Goal: Task Accomplishment & Management: Complete application form

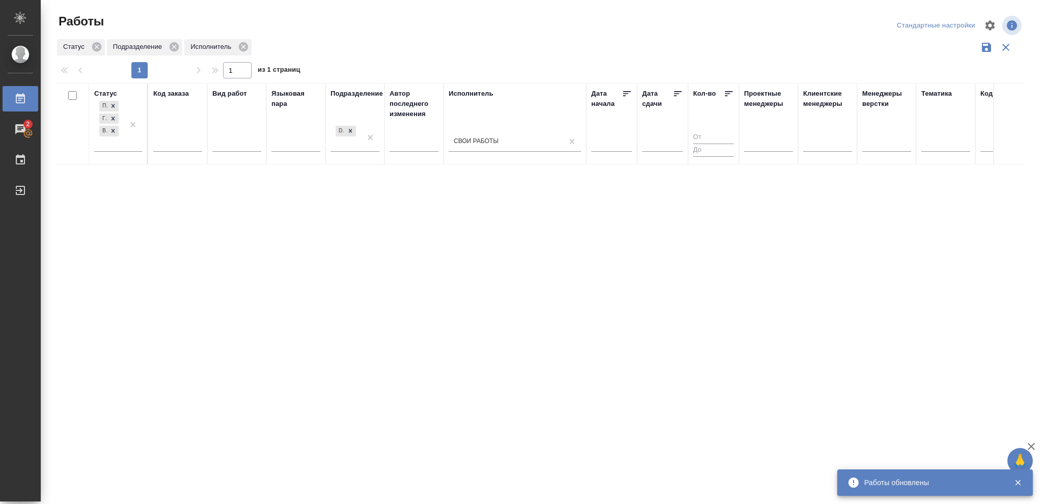
click at [139, 153] on div "Подбор Готов к работе В работе" at bounding box center [118, 129] width 48 height 60
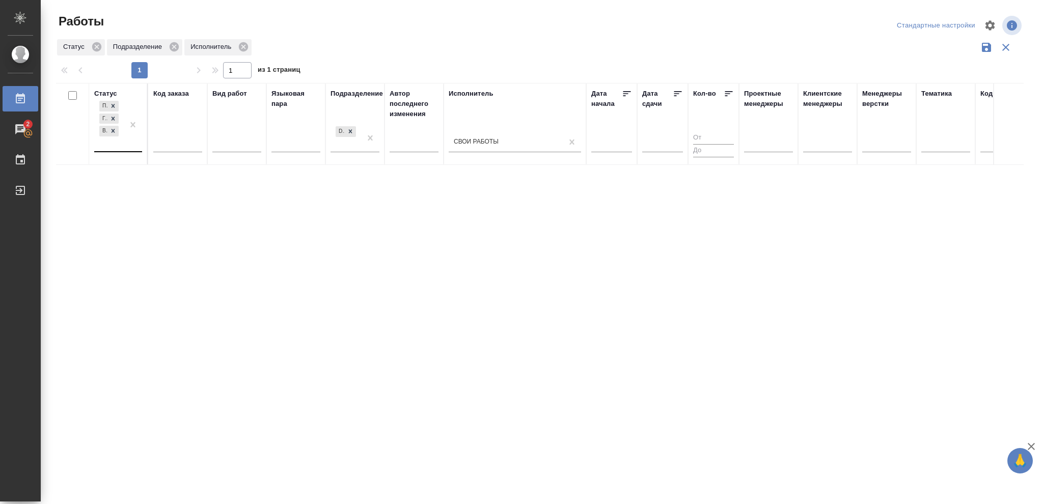
click at [137, 150] on div at bounding box center [133, 125] width 18 height 52
click at [183, 202] on div "Выполнен" at bounding box center [229, 211] width 153 height 18
click at [111, 141] on icon at bounding box center [112, 143] width 7 height 7
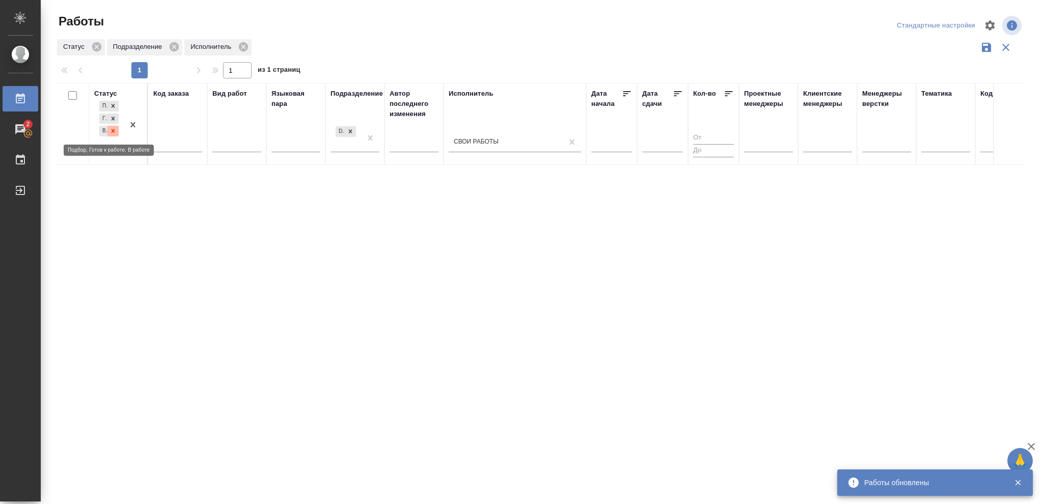
click at [113, 129] on icon at bounding box center [112, 130] width 7 height 7
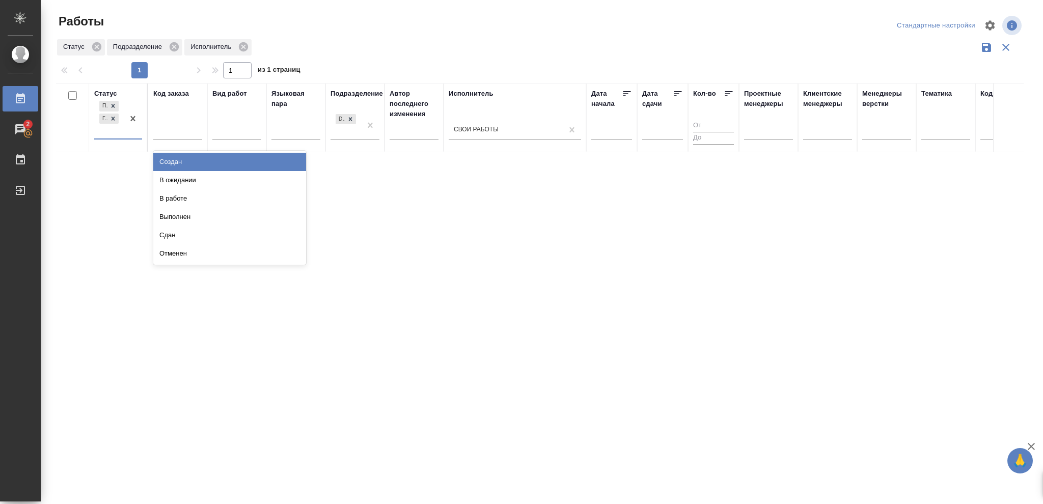
click at [117, 137] on div "Подбор Готов к работе" at bounding box center [109, 119] width 30 height 40
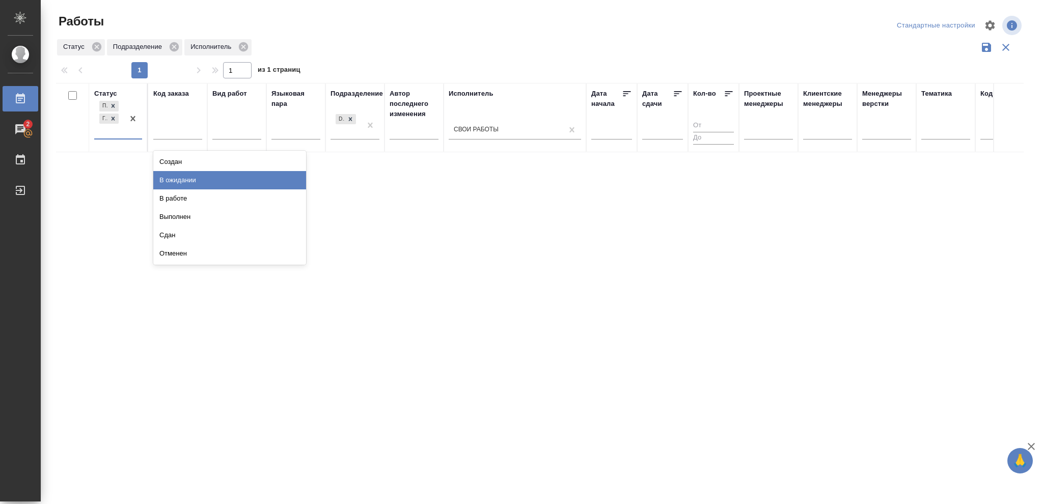
click at [188, 181] on div "В ожидании" at bounding box center [229, 180] width 153 height 18
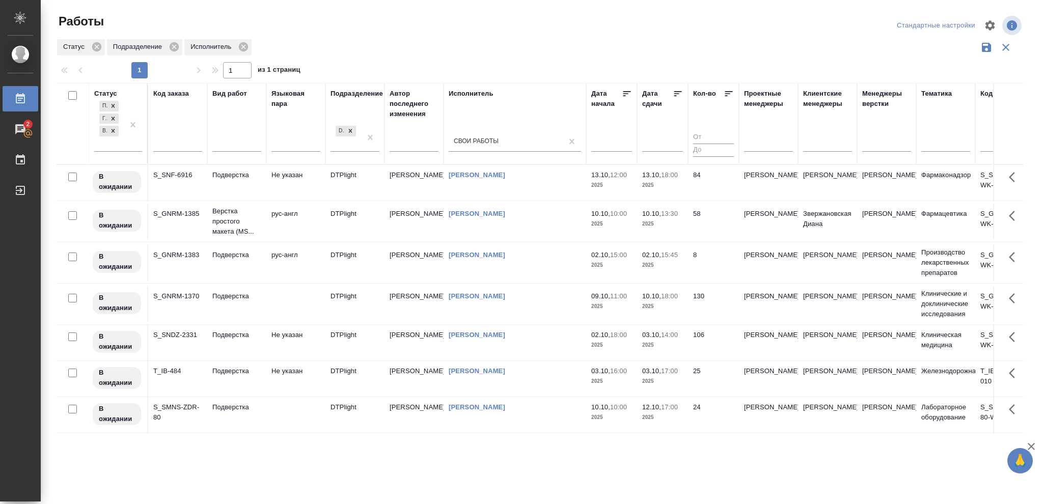
click at [676, 94] on icon at bounding box center [678, 94] width 10 height 10
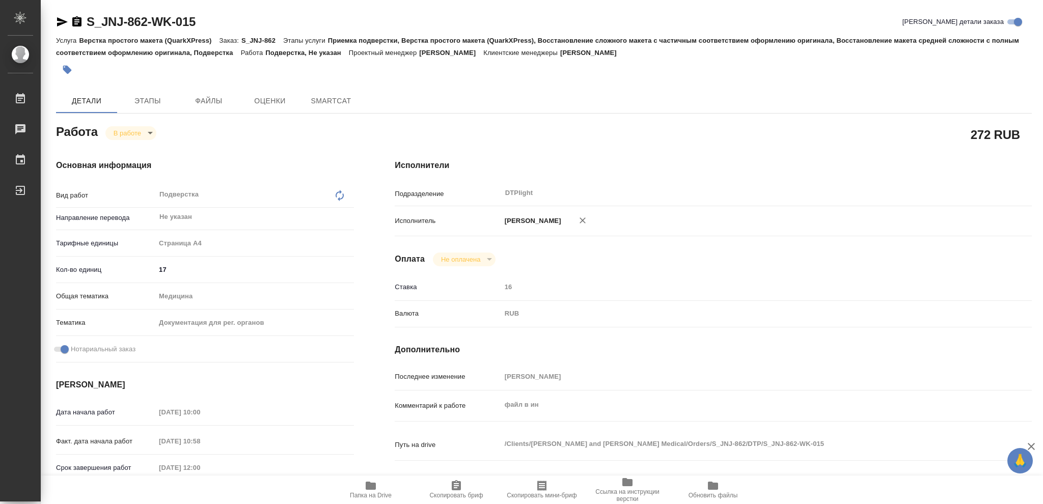
type textarea "x"
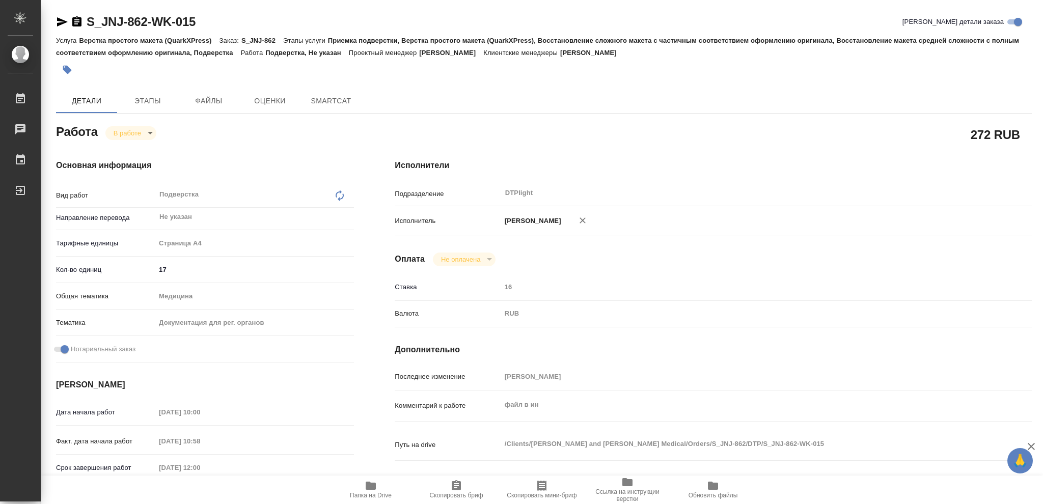
type textarea "x"
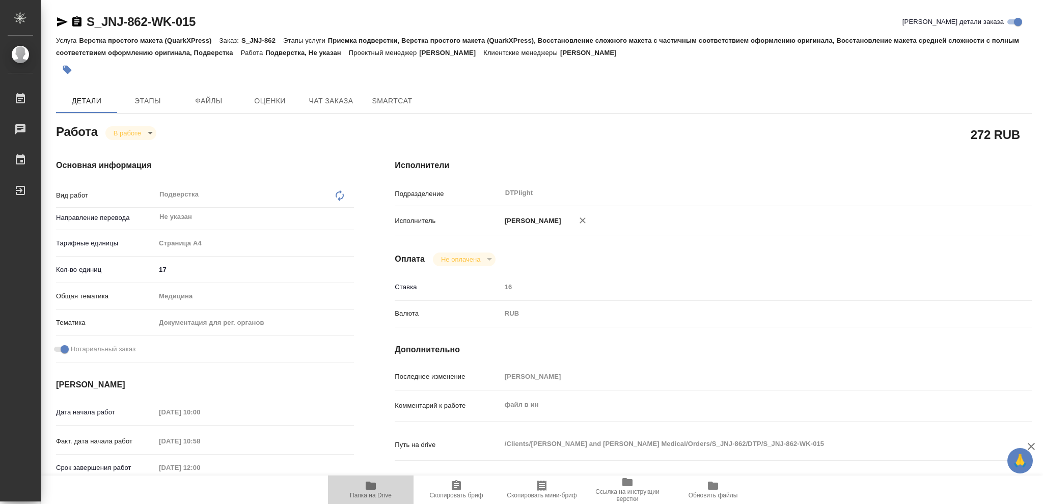
click at [375, 494] on span "Папка на Drive" at bounding box center [371, 495] width 42 height 7
type textarea "x"
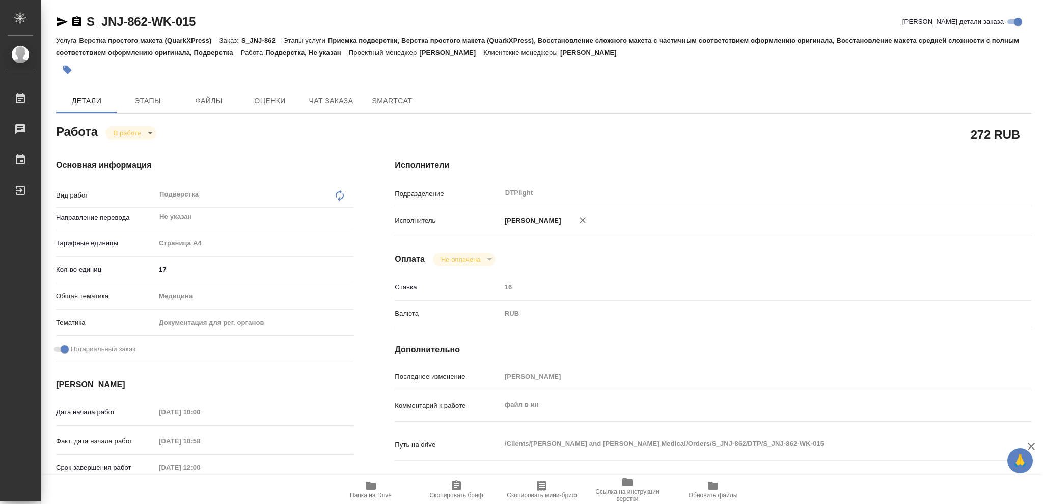
type textarea "x"
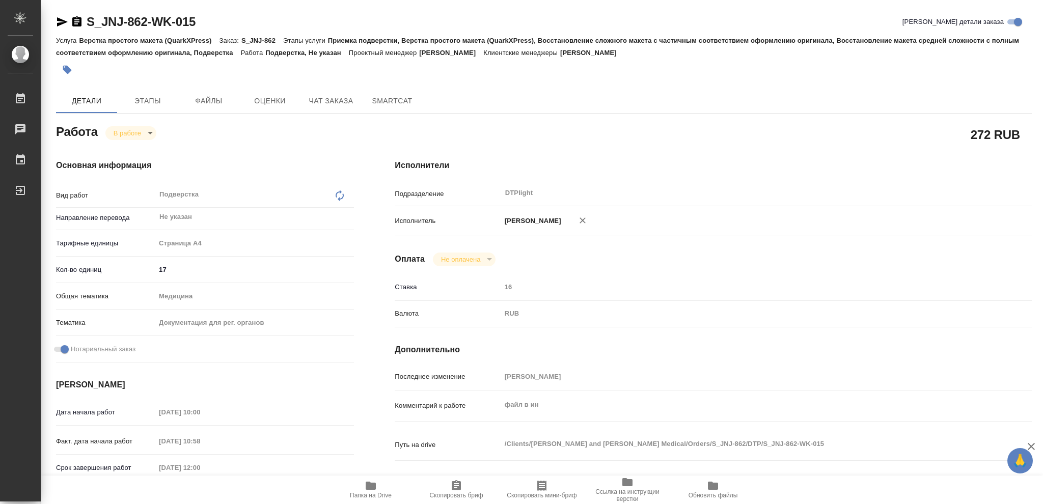
type textarea "x"
click at [121, 131] on body "🙏 .cls-1 fill:#fff; AWATERA Vasileva Olga Работы 2 Чаты График Выйти S_JNJ-862-…" at bounding box center [521, 252] width 1043 height 504
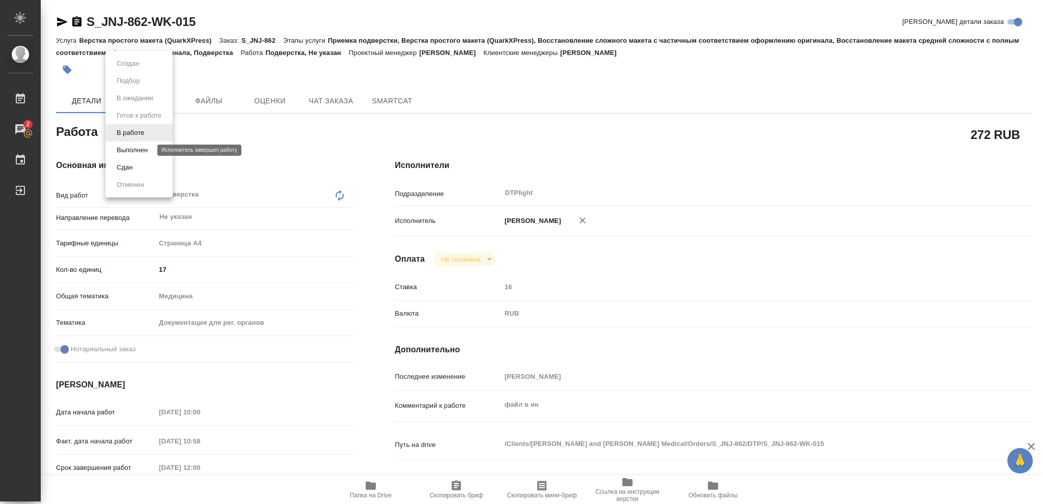
click at [127, 147] on button "Выполнен" at bounding box center [132, 150] width 37 height 11
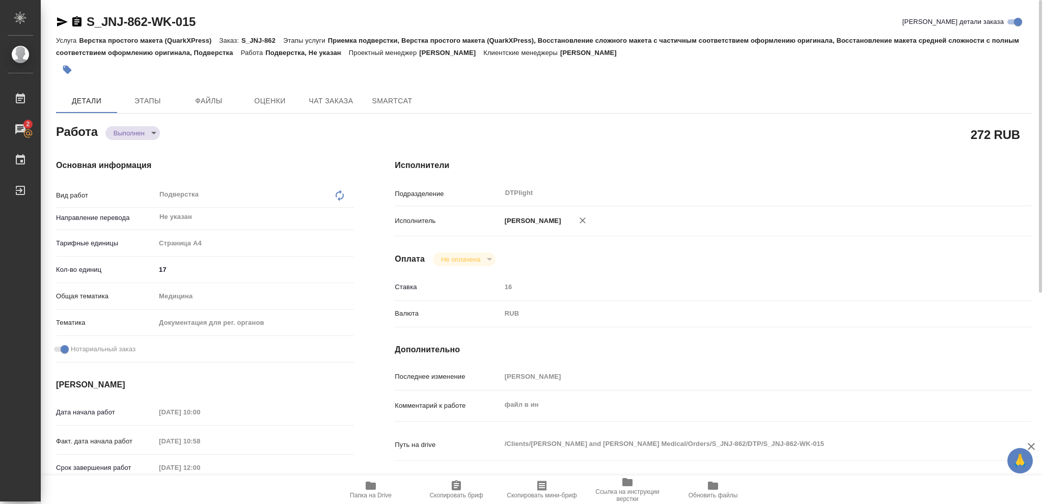
type textarea "x"
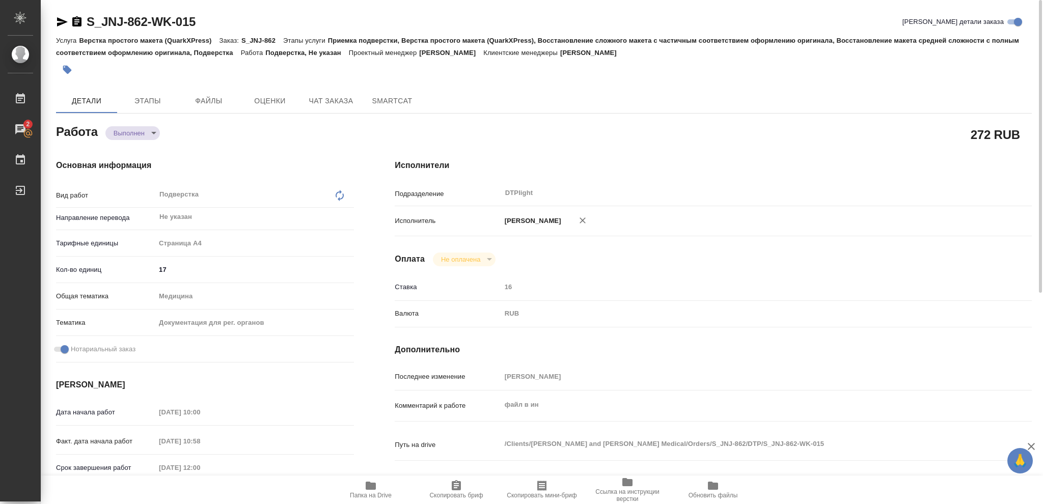
type textarea "x"
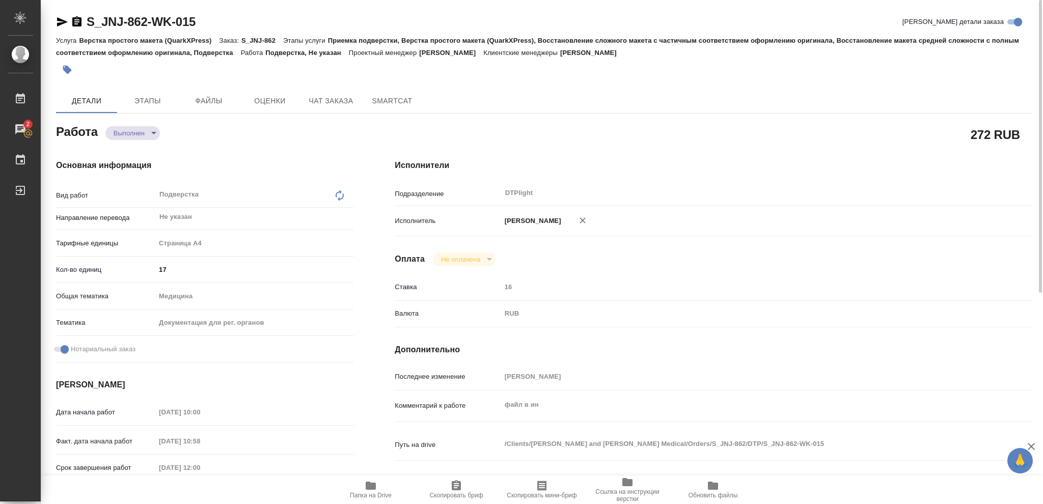
type textarea "x"
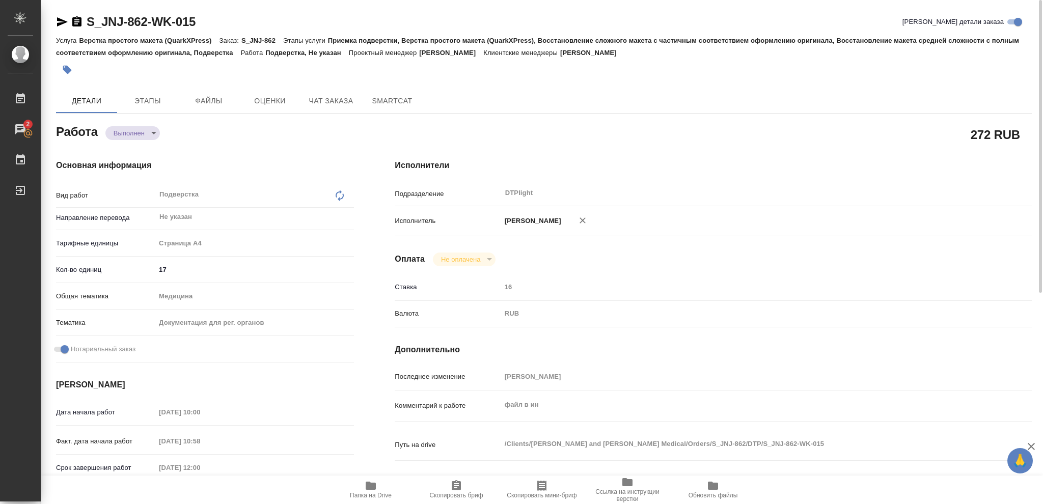
click at [368, 492] on span "Папка на Drive" at bounding box center [371, 495] width 42 height 7
click at [63, 21] on icon "button" at bounding box center [62, 21] width 11 height 9
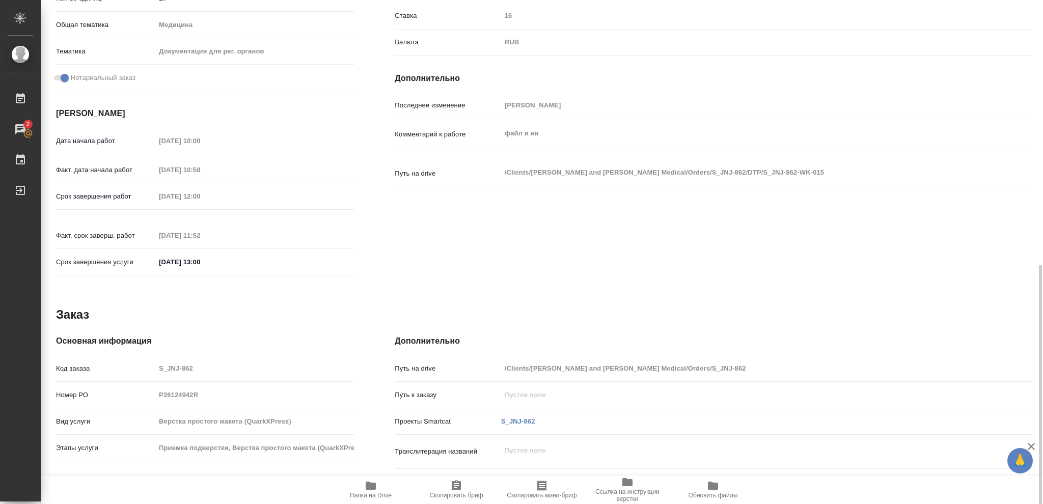
scroll to position [364, 0]
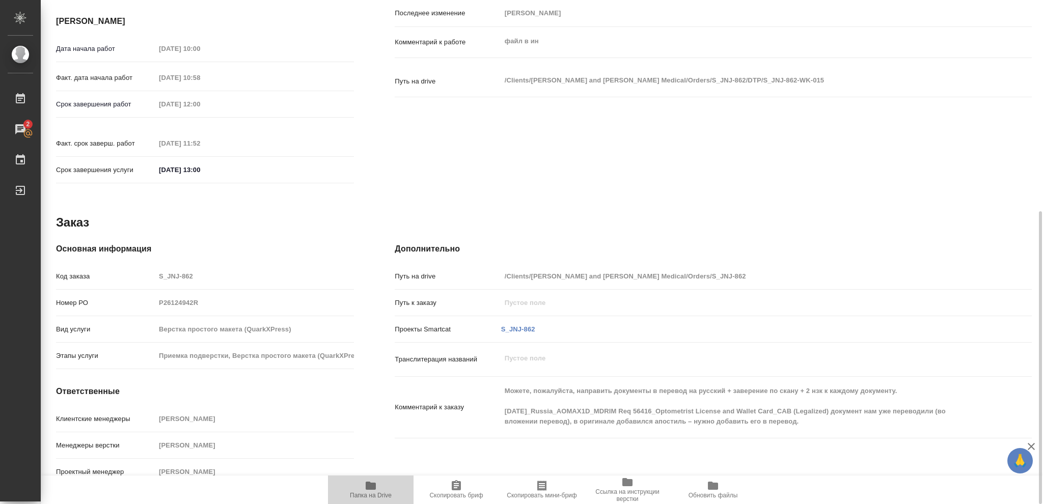
click at [373, 485] on icon "button" at bounding box center [371, 486] width 10 height 8
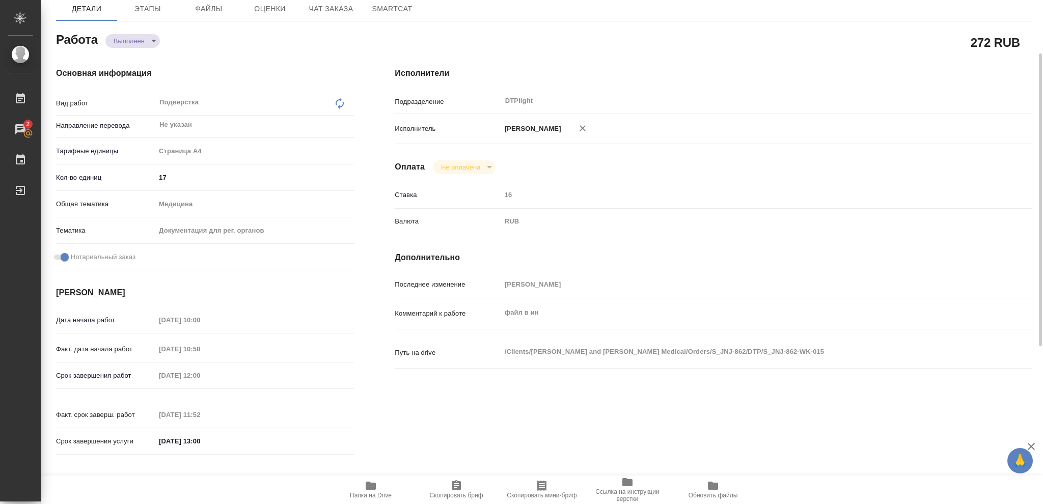
scroll to position [0, 0]
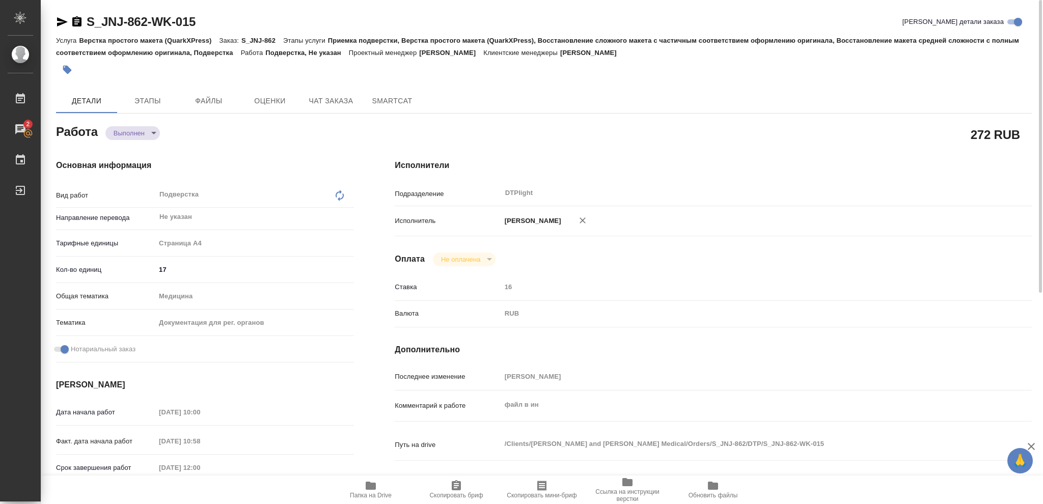
click at [61, 21] on icon "button" at bounding box center [62, 21] width 11 height 9
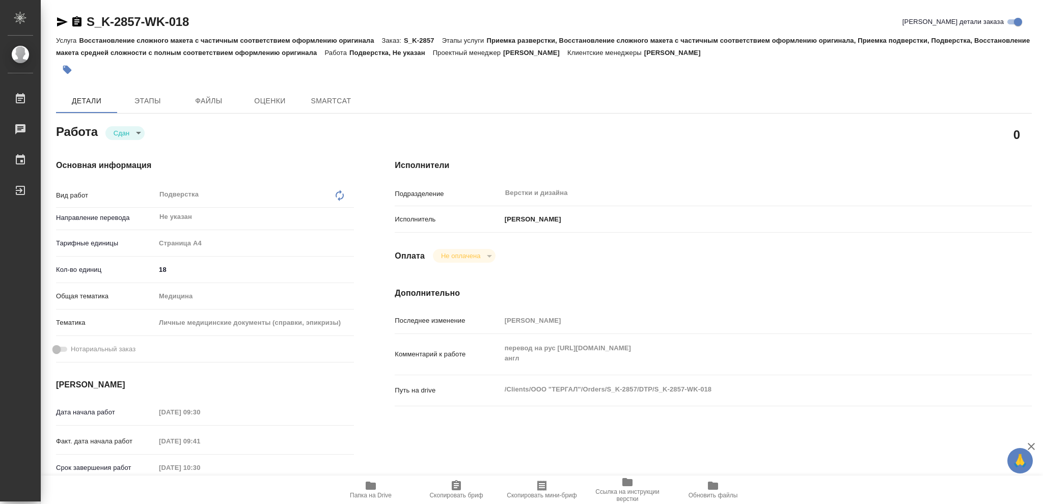
type textarea "x"
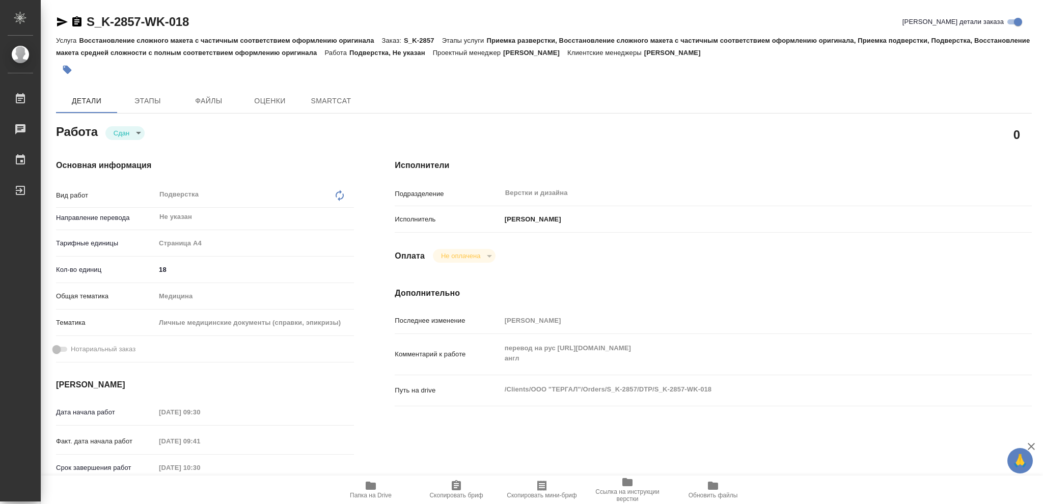
type textarea "x"
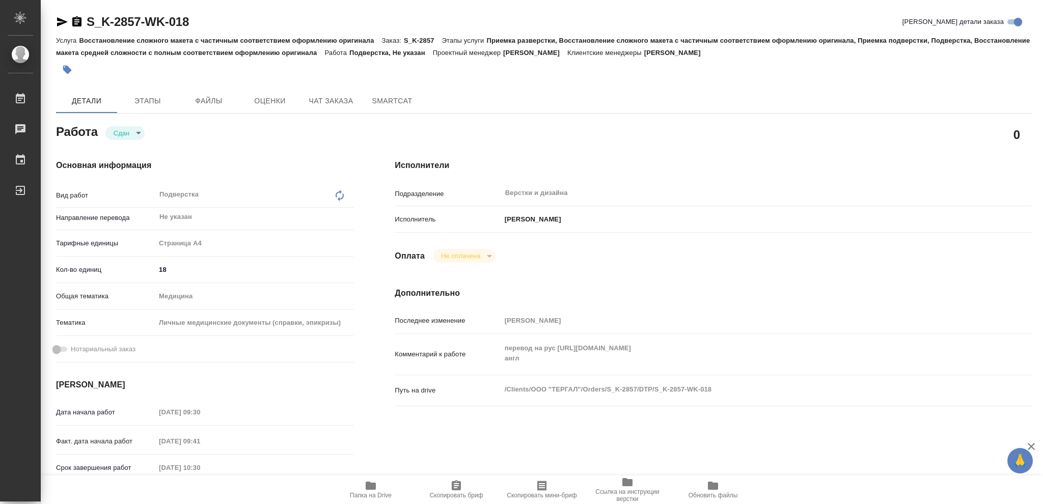
type textarea "x"
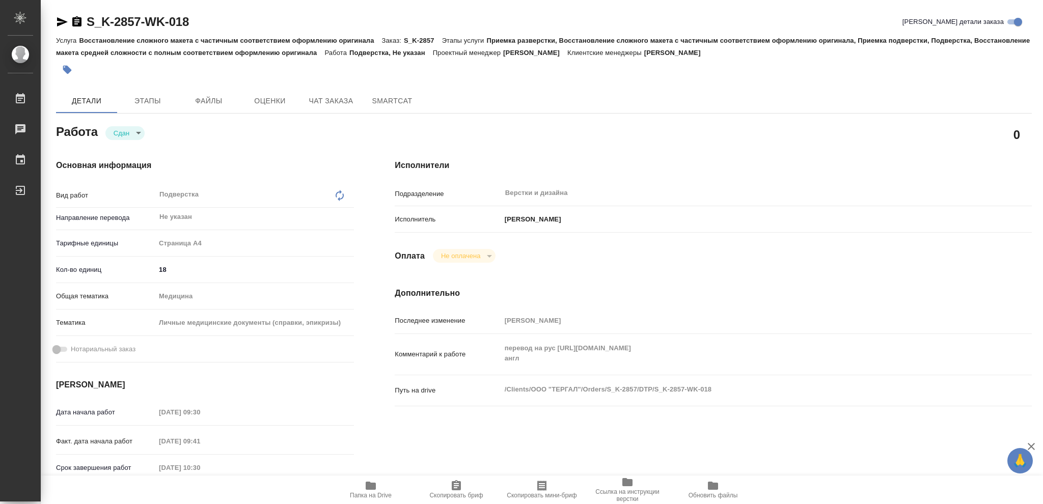
type textarea "x"
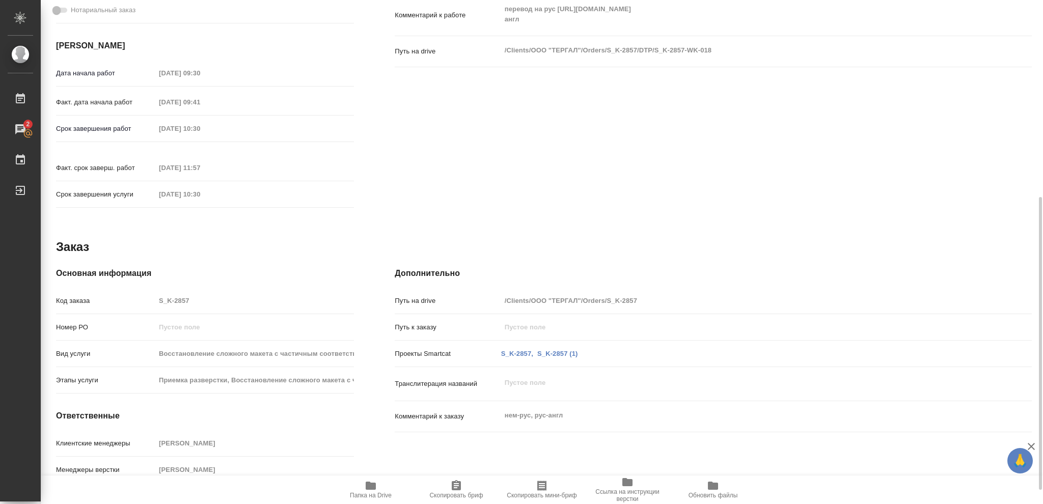
scroll to position [364, 0]
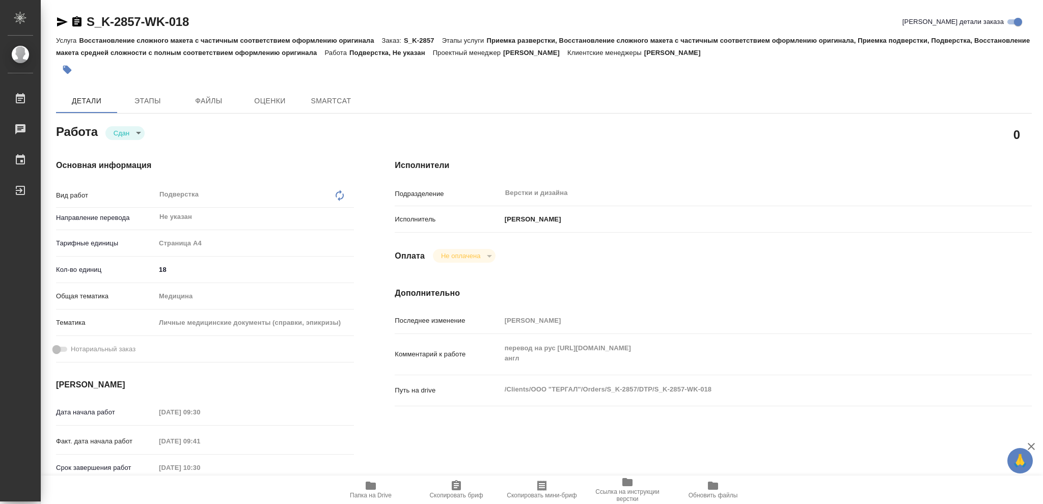
type textarea "x"
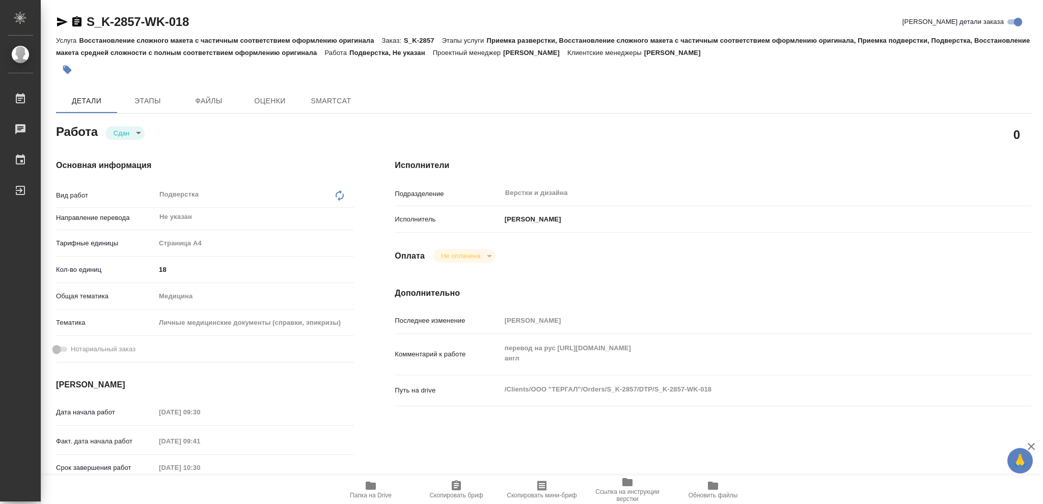
type textarea "x"
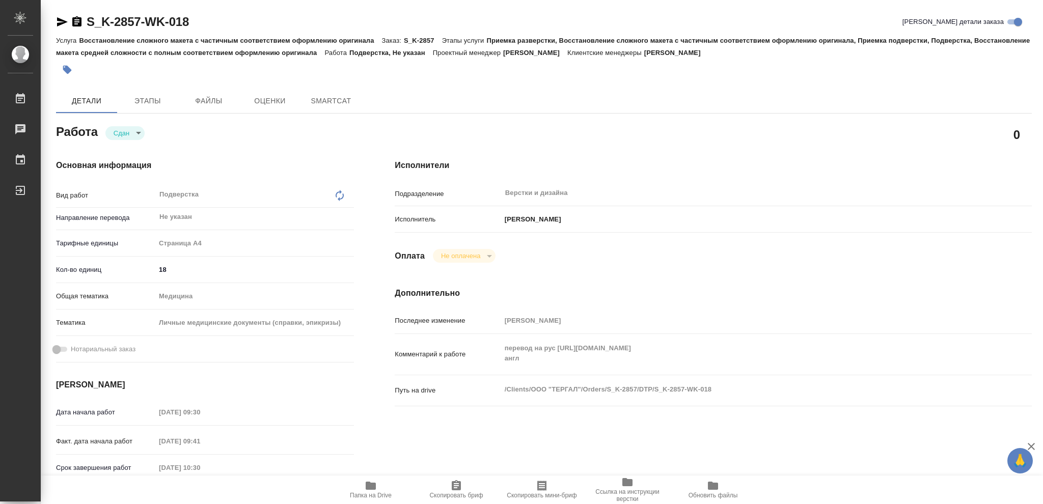
type textarea "x"
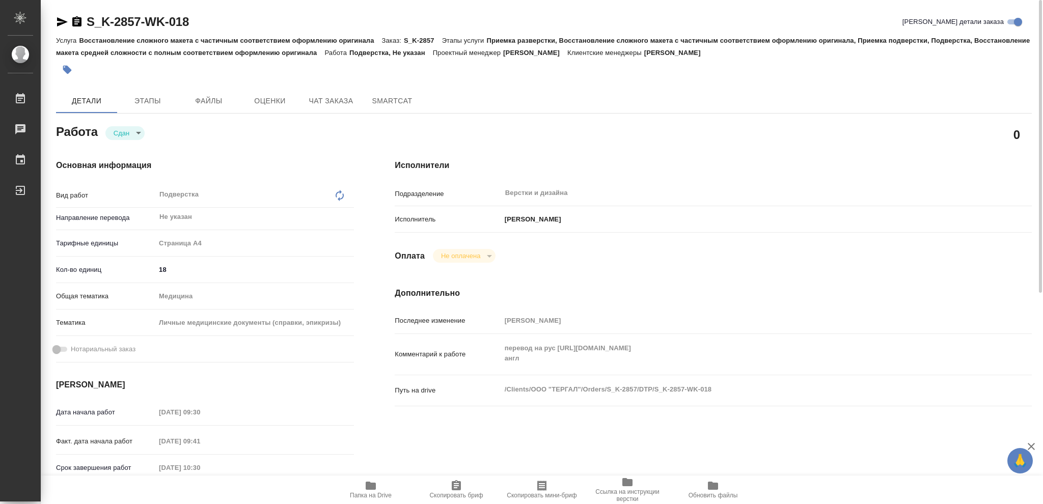
type textarea "x"
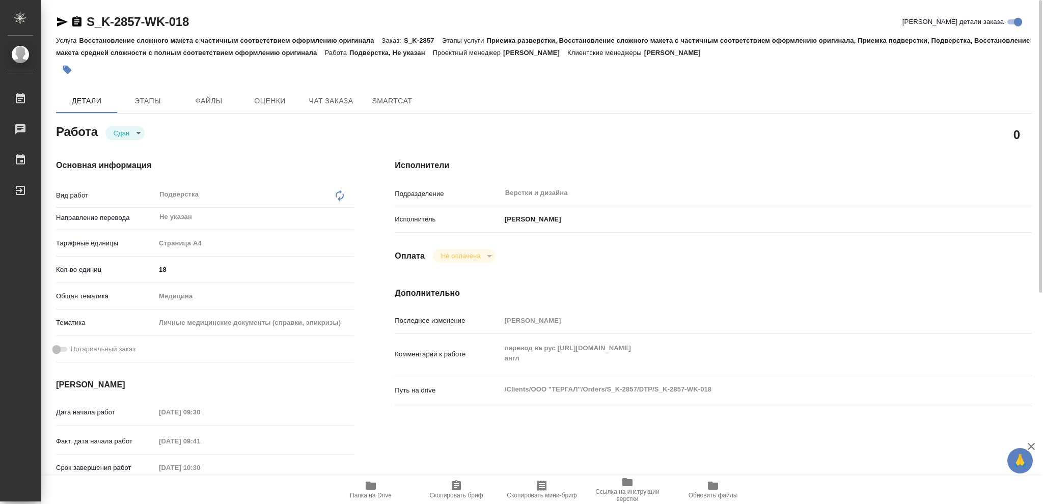
type textarea "x"
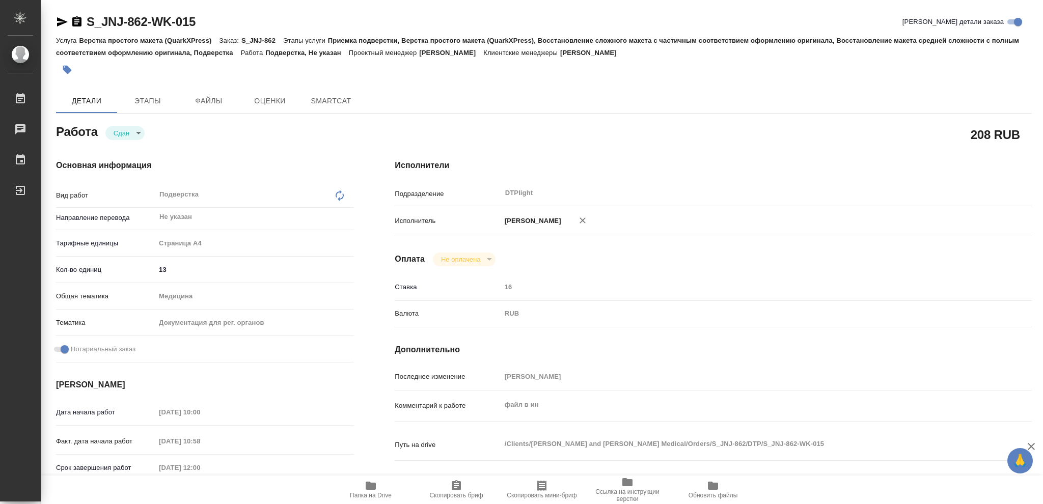
type textarea "x"
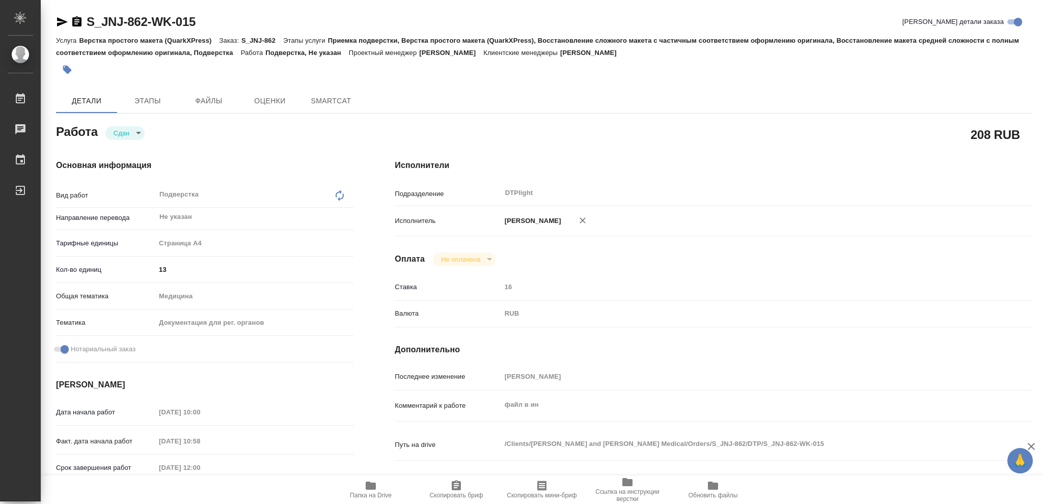
type textarea "x"
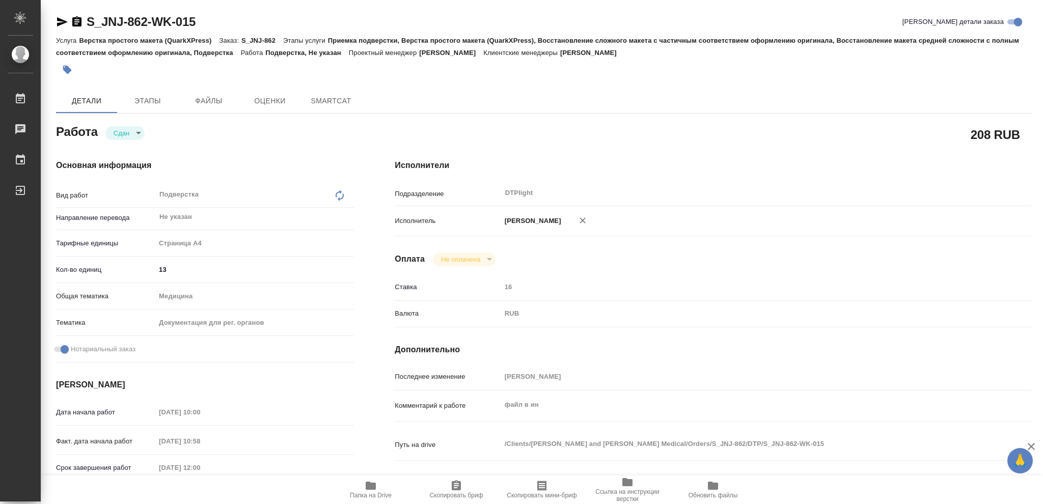
type textarea "x"
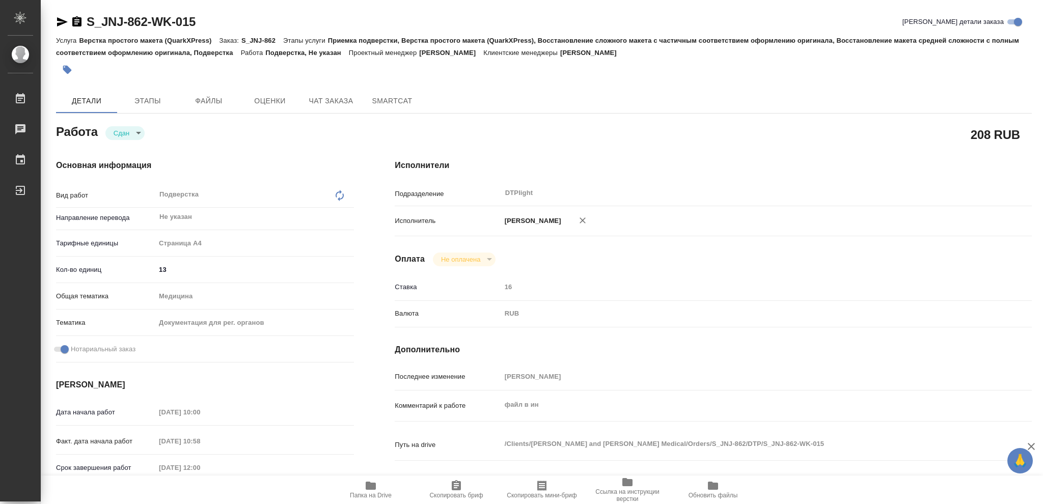
type textarea "x"
